Goal: Information Seeking & Learning: Learn about a topic

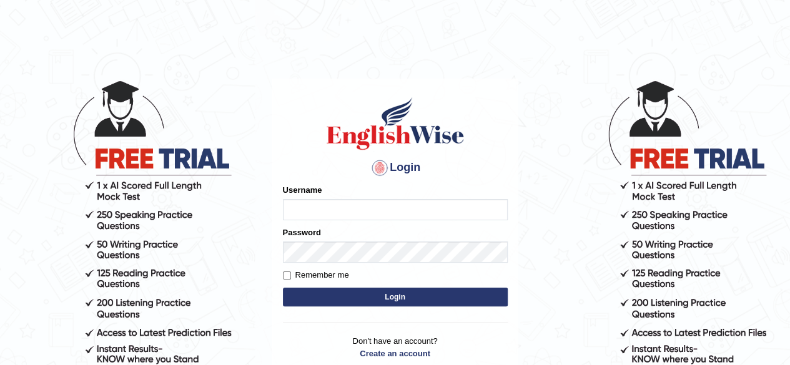
type input "pavithragowda"
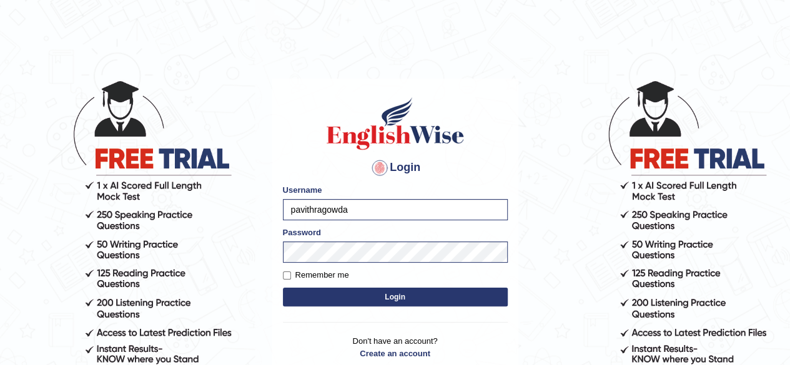
click at [399, 295] on button "Login" at bounding box center [395, 297] width 225 height 19
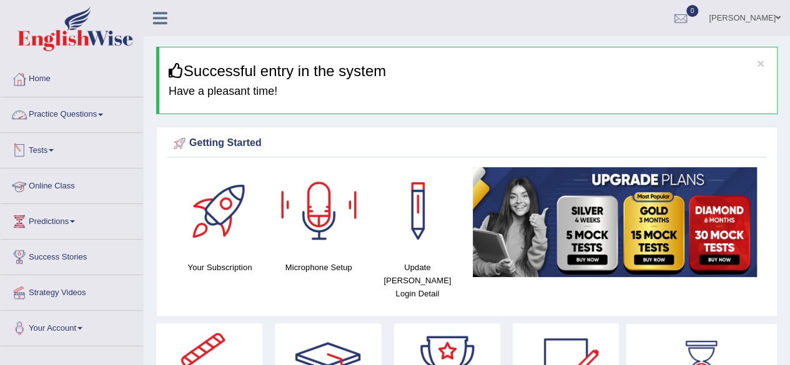
click at [92, 117] on link "Practice Questions" at bounding box center [72, 112] width 142 height 31
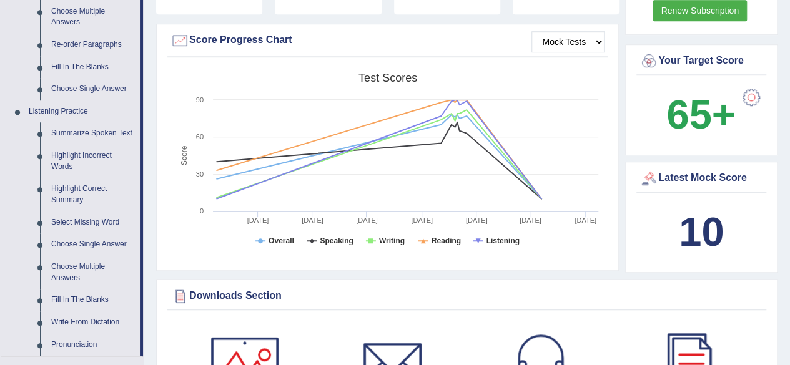
scroll to position [441, 0]
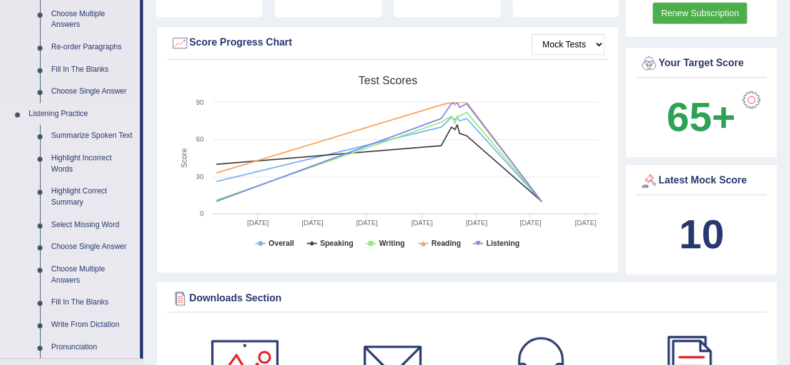
click at [84, 269] on link "Choose Multiple Answers" at bounding box center [93, 275] width 94 height 33
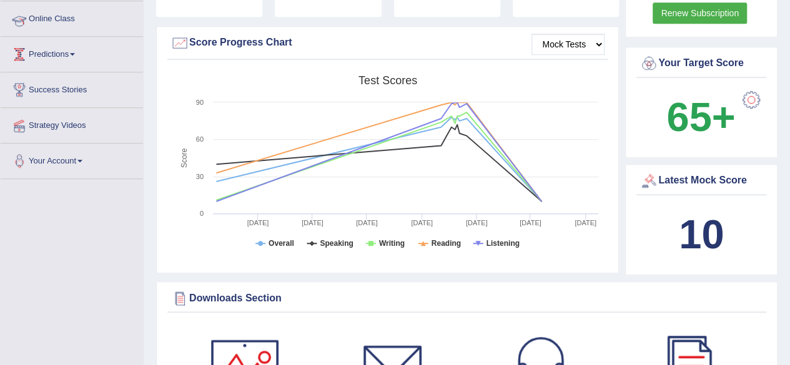
scroll to position [320, 0]
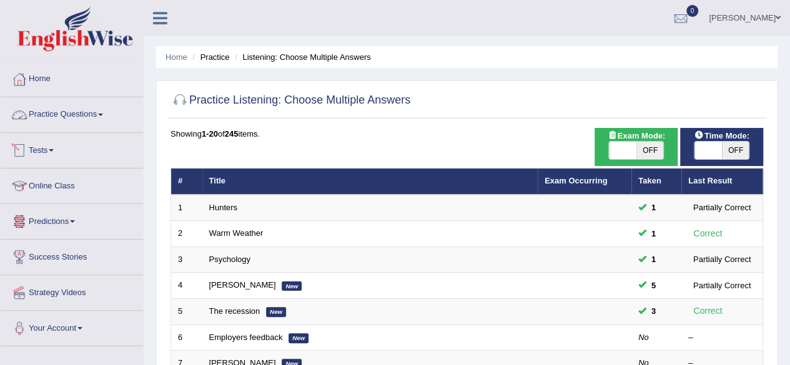
click at [54, 123] on link "Practice Questions" at bounding box center [72, 112] width 142 height 31
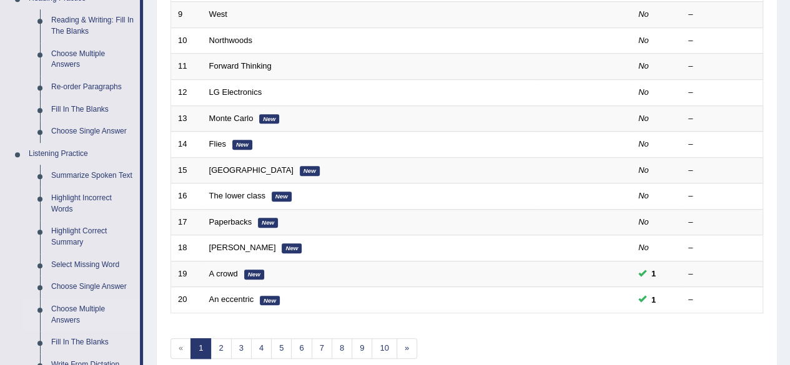
scroll to position [400, 0]
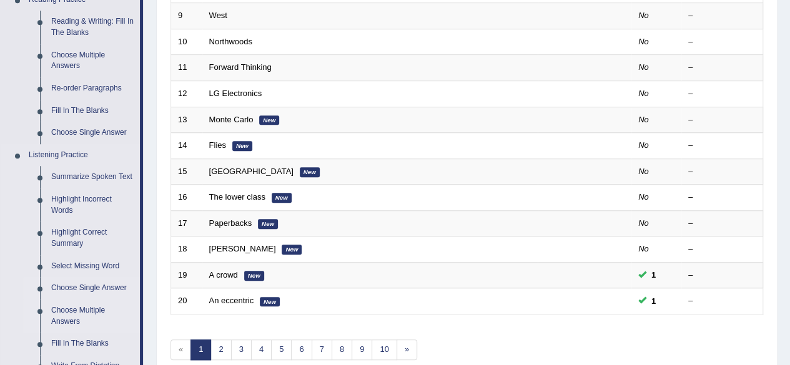
click at [97, 290] on link "Choose Single Answer" at bounding box center [93, 288] width 94 height 22
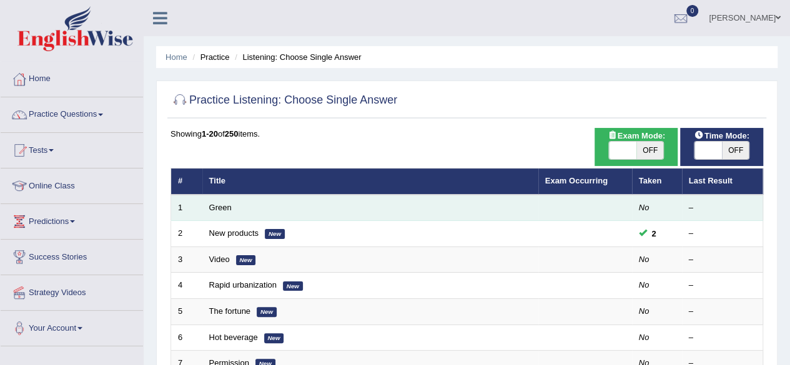
click at [249, 198] on td "Green" at bounding box center [370, 208] width 336 height 26
click at [249, 213] on td "Green" at bounding box center [370, 208] width 336 height 26
click at [224, 207] on link "Green" at bounding box center [220, 207] width 22 height 9
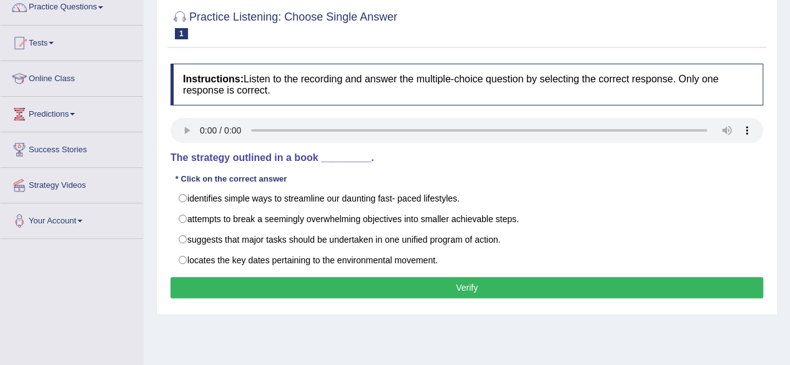
scroll to position [109, 0]
